Goal: Information Seeking & Learning: Learn about a topic

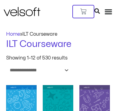
click at [80, 85] on img at bounding box center [95, 106] width 31 height 43
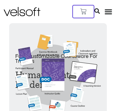
scroll to position [1058, 12]
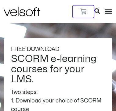
scroll to position [2347, 14]
